Goal: Ask a question

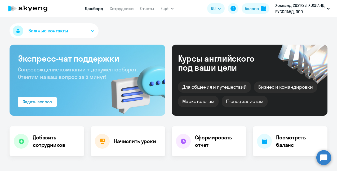
select select "30"
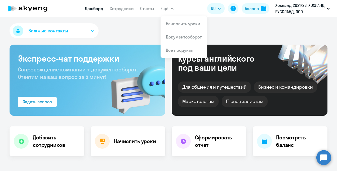
click at [320, 157] on circle at bounding box center [323, 157] width 15 height 15
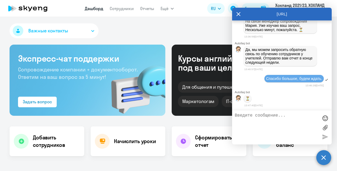
scroll to position [5703, 0]
click at [239, 14] on icon at bounding box center [239, 14] width 4 height 4
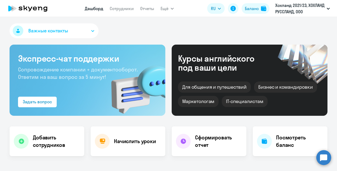
click at [326, 159] on circle at bounding box center [323, 157] width 15 height 15
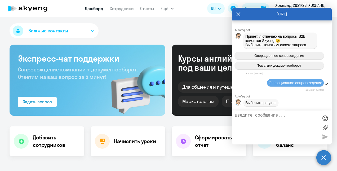
scroll to position [5703, 0]
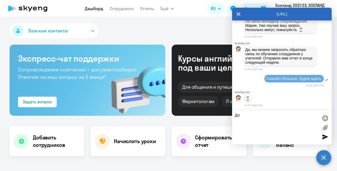
type textarea "Доб"
select select "30"
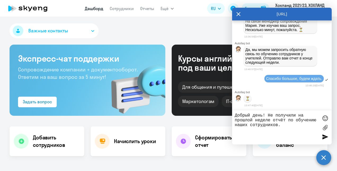
type textarea "Добрый день! Не получили на прошлой неделе отчёт по обучению наших сотрудников."
click at [325, 134] on div at bounding box center [325, 136] width 8 height 8
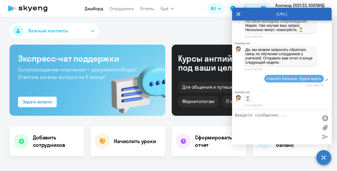
scroll to position [5728, 0]
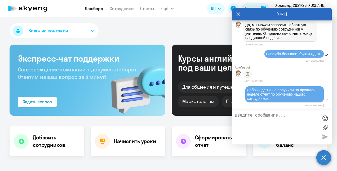
click at [240, 14] on icon at bounding box center [238, 14] width 4 height 13
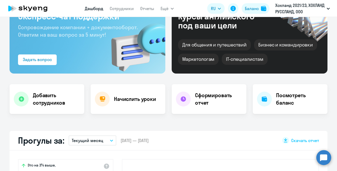
scroll to position [79, 0]
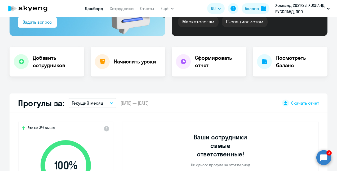
click at [328, 155] on circle at bounding box center [323, 157] width 15 height 15
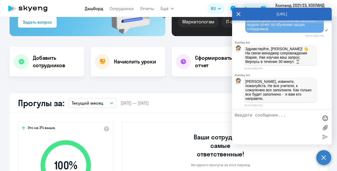
scroll to position [5795, 0]
click at [221, 87] on div "Важные контакты Экспресс-чат поддержки Сопровождение компании + документооборот…" at bounding box center [168, 94] width 337 height 154
click at [241, 14] on div "[URL]" at bounding box center [282, 14] width 100 height 13
click at [238, 14] on icon at bounding box center [238, 14] width 4 height 13
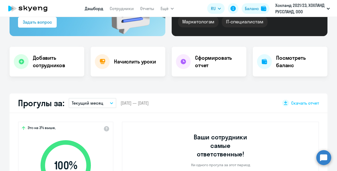
click at [320, 157] on circle at bounding box center [323, 157] width 15 height 15
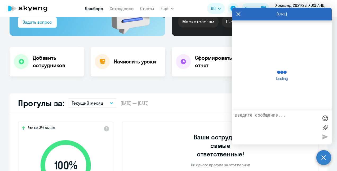
scroll to position [5793, 0]
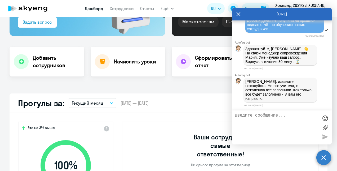
click at [239, 13] on icon at bounding box center [239, 14] width 4 height 4
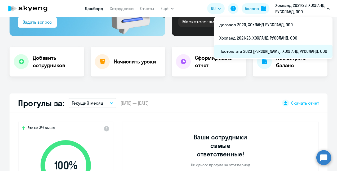
click at [294, 52] on li "Постоплата 2023 Белинский, ХОХЛАНД РУССЛАНД, ООО" at bounding box center [273, 51] width 118 height 13
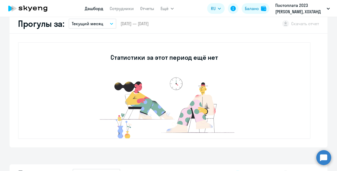
scroll to position [159, 0]
select select "30"
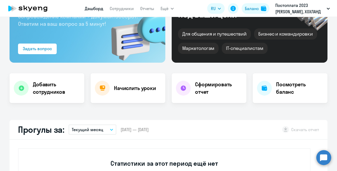
scroll to position [0, 0]
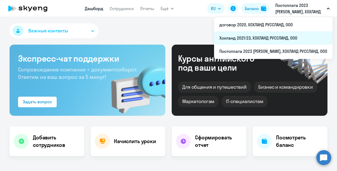
click at [289, 37] on li "Хохланд 2021/23, ХОХЛАНД РУССЛАНД, ООО" at bounding box center [273, 37] width 118 height 13
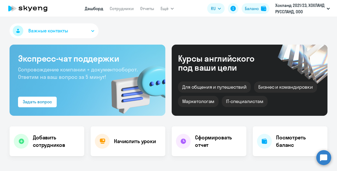
select select "30"
